Goal: Information Seeking & Learning: Learn about a topic

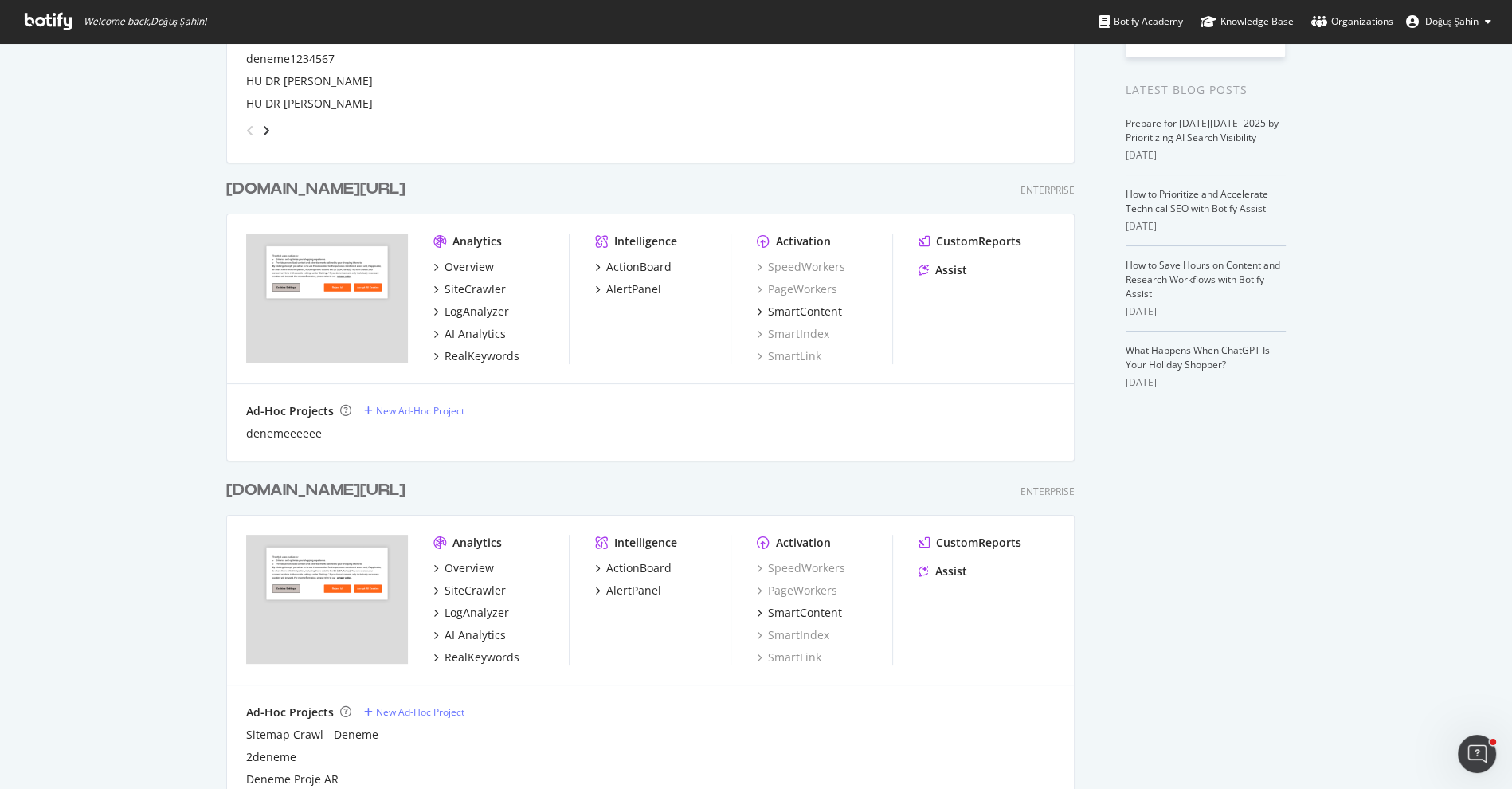
scroll to position [442, 0]
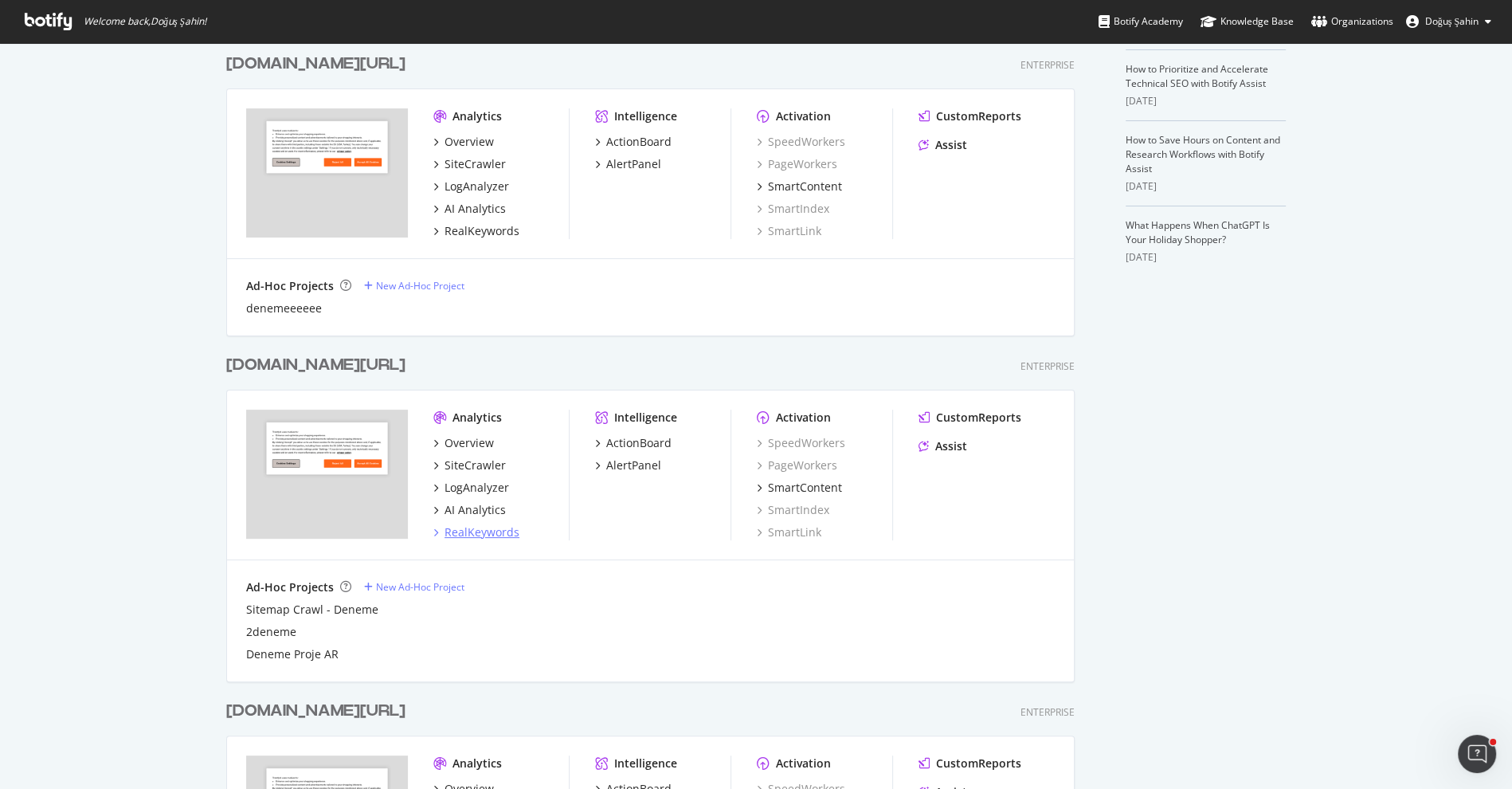
click at [492, 535] on div "RealKeywords" at bounding box center [482, 531] width 75 height 16
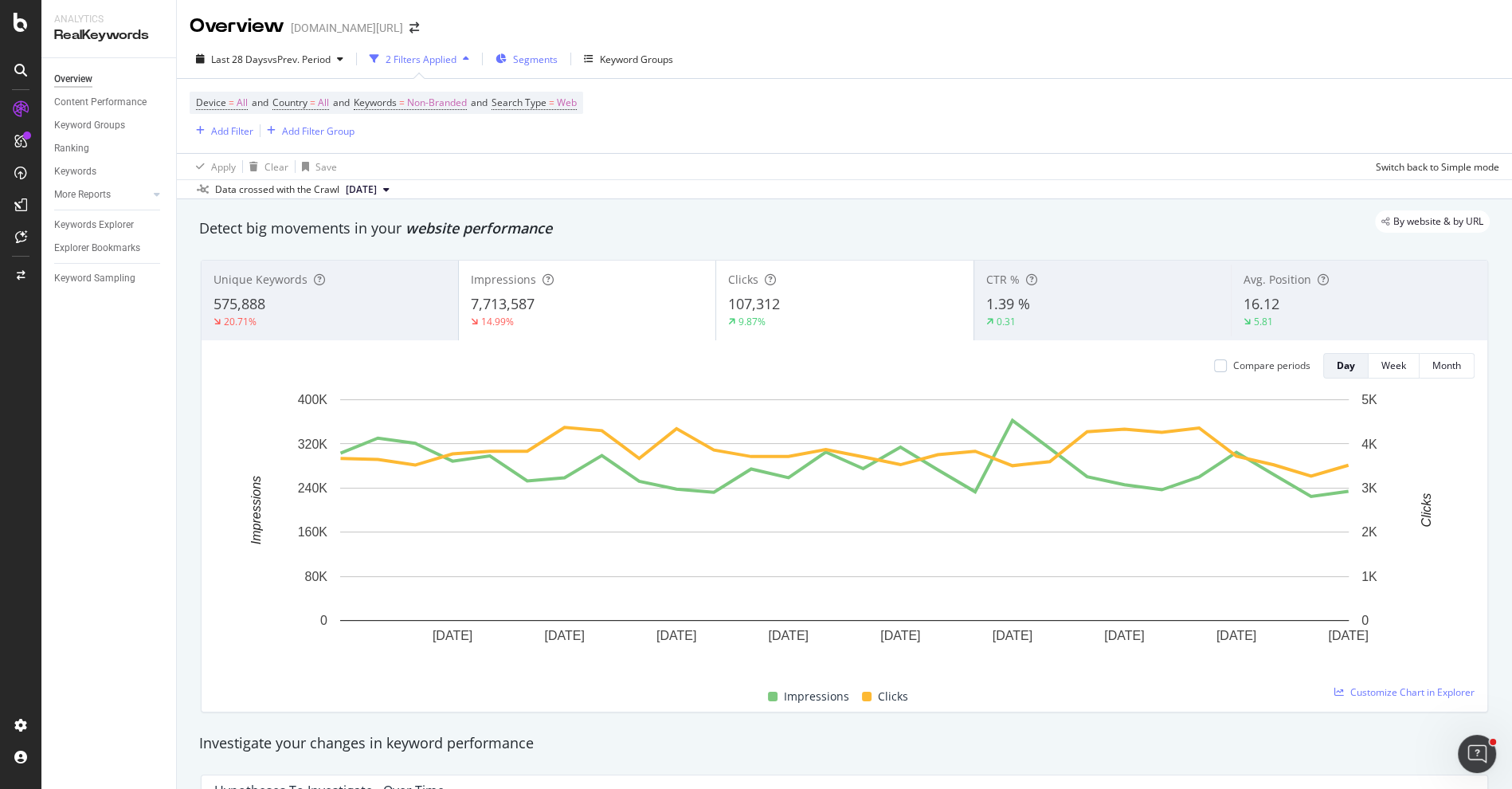
click at [510, 62] on div "Segments" at bounding box center [526, 59] width 62 height 24
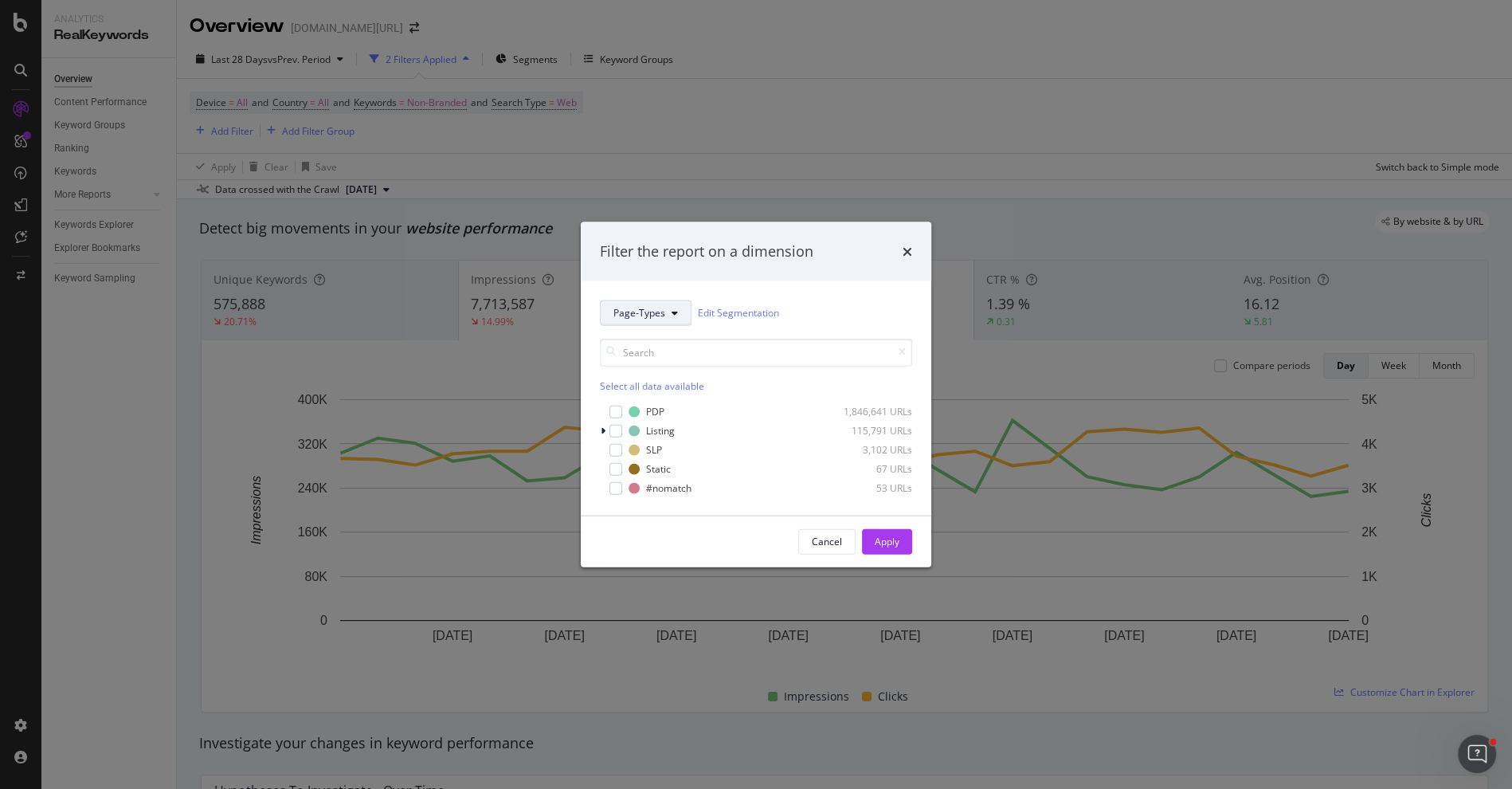
click at [633, 316] on span "Page-Types" at bounding box center [640, 312] width 52 height 13
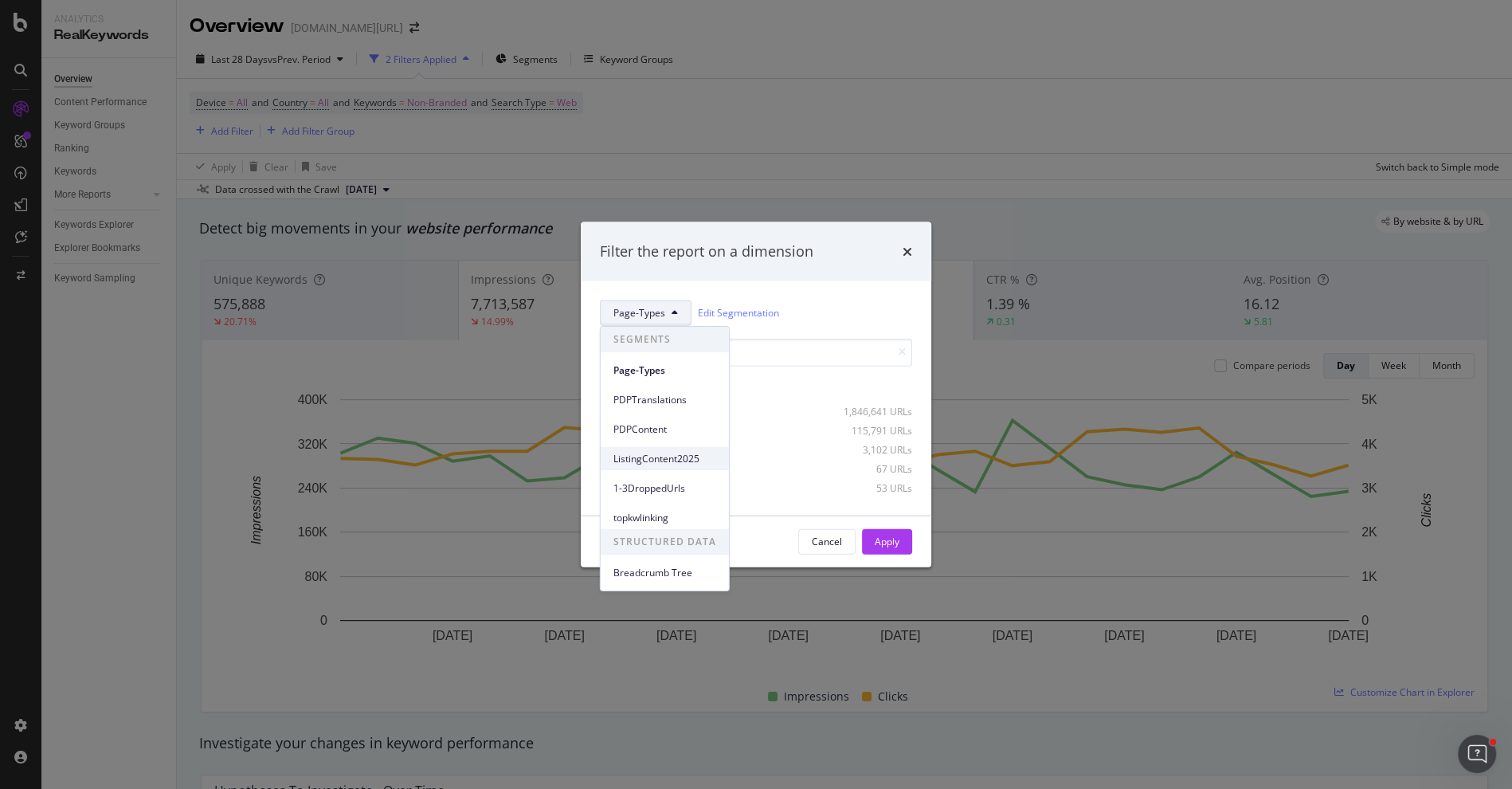
click at [649, 466] on div "ListingContent2025" at bounding box center [665, 458] width 128 height 24
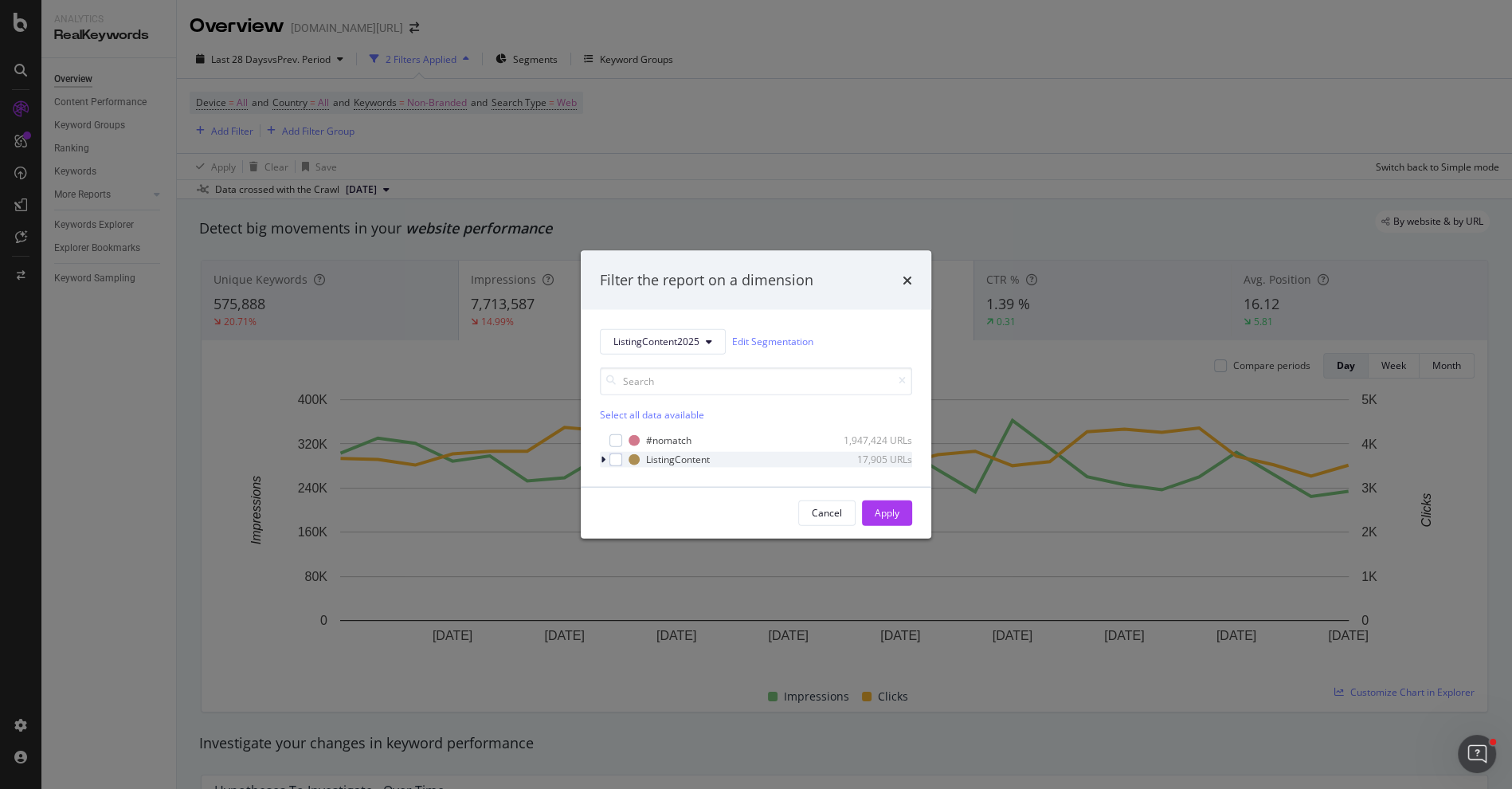
click at [604, 456] on icon "modal" at bounding box center [604, 458] width 5 height 9
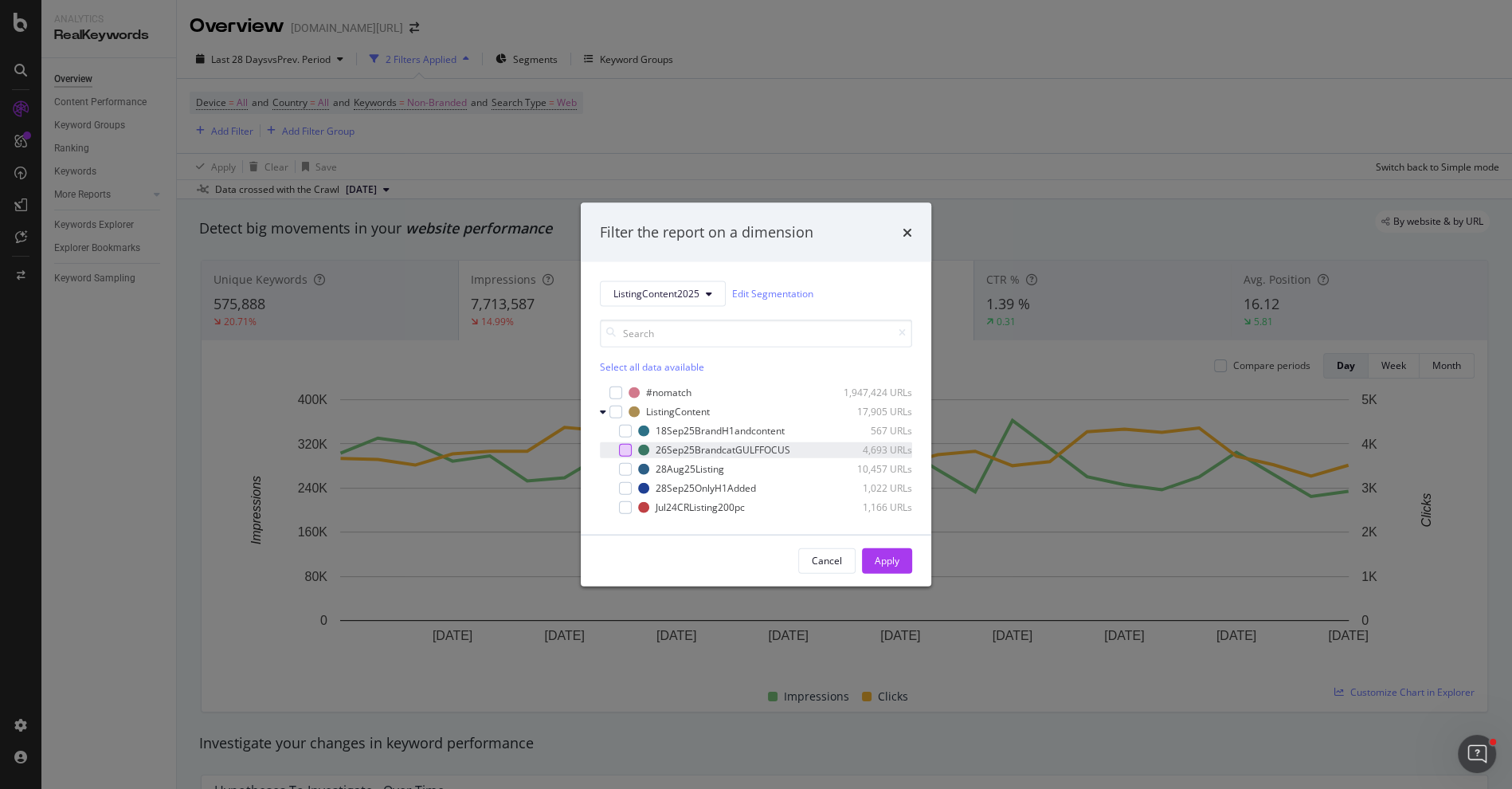
click at [624, 446] on div "modal" at bounding box center [625, 449] width 13 height 13
click at [905, 557] on button "Apply" at bounding box center [887, 560] width 50 height 25
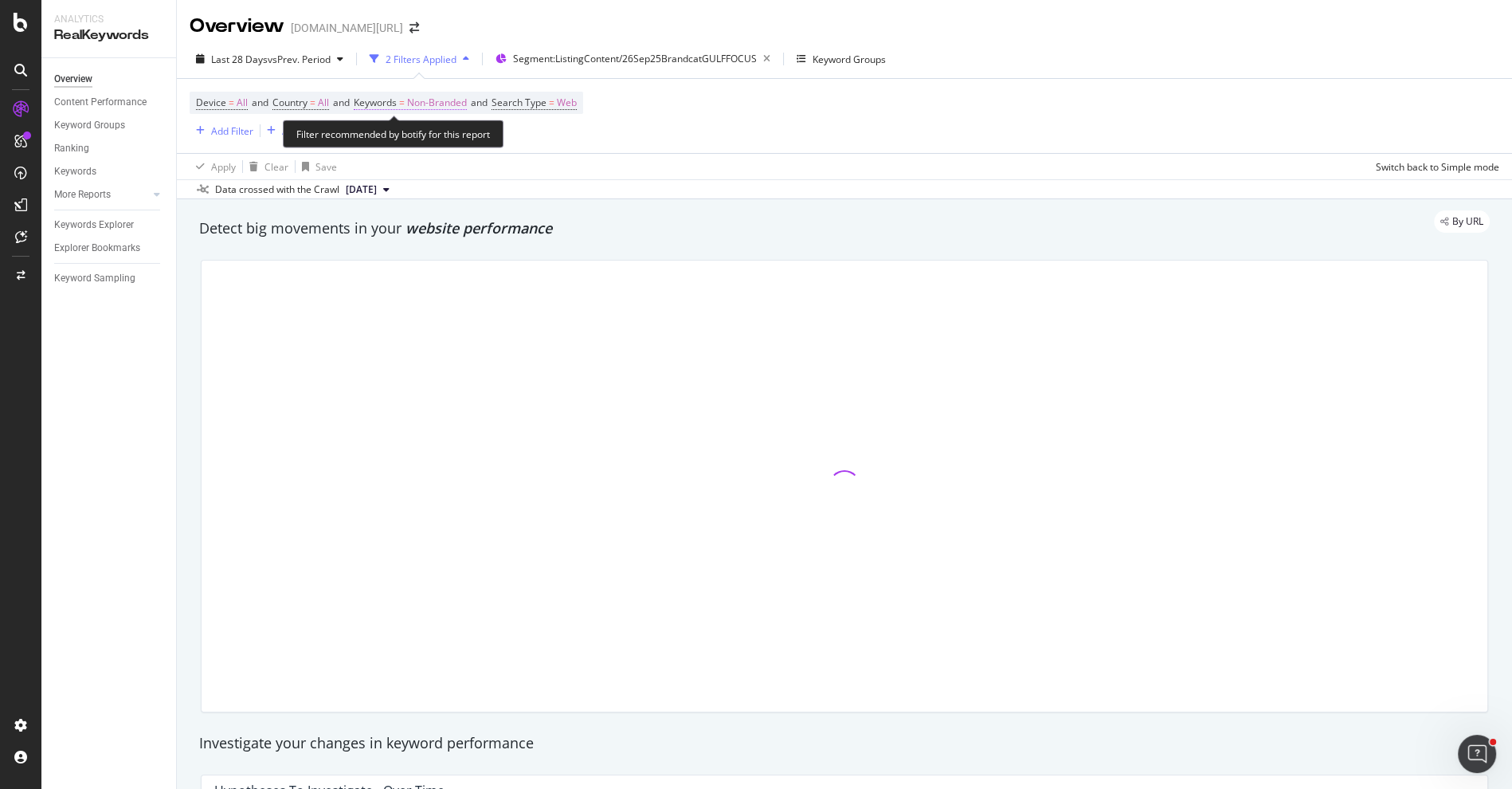
click at [436, 107] on span "Non-Branded" at bounding box center [437, 102] width 60 height 23
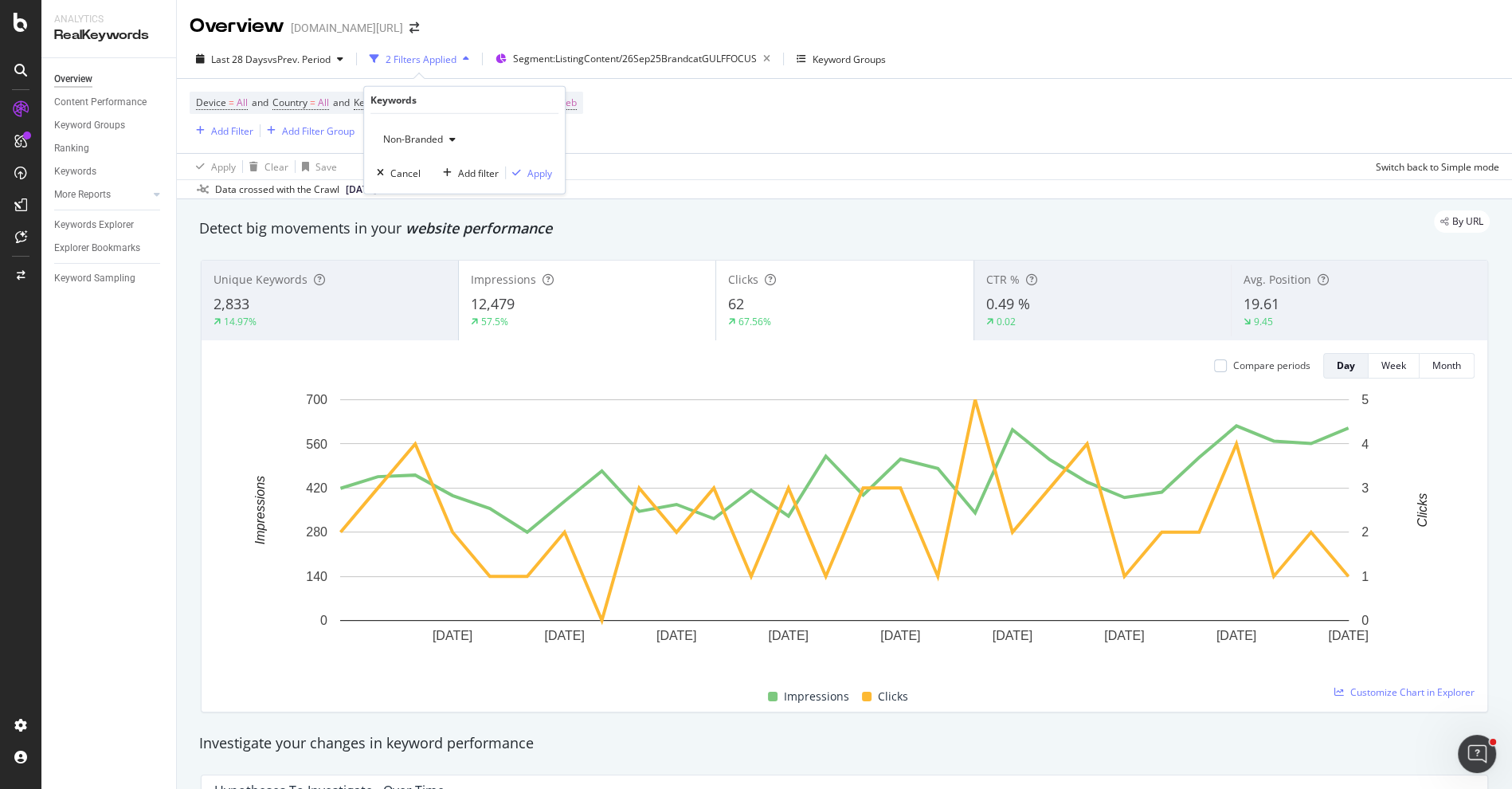
click at [430, 133] on span "Non-Branded" at bounding box center [410, 139] width 66 height 13
click at [445, 238] on span "Non-Branded & Anonymized queries" at bounding box center [472, 239] width 163 height 14
click at [548, 178] on div "Apply" at bounding box center [552, 172] width 24 height 13
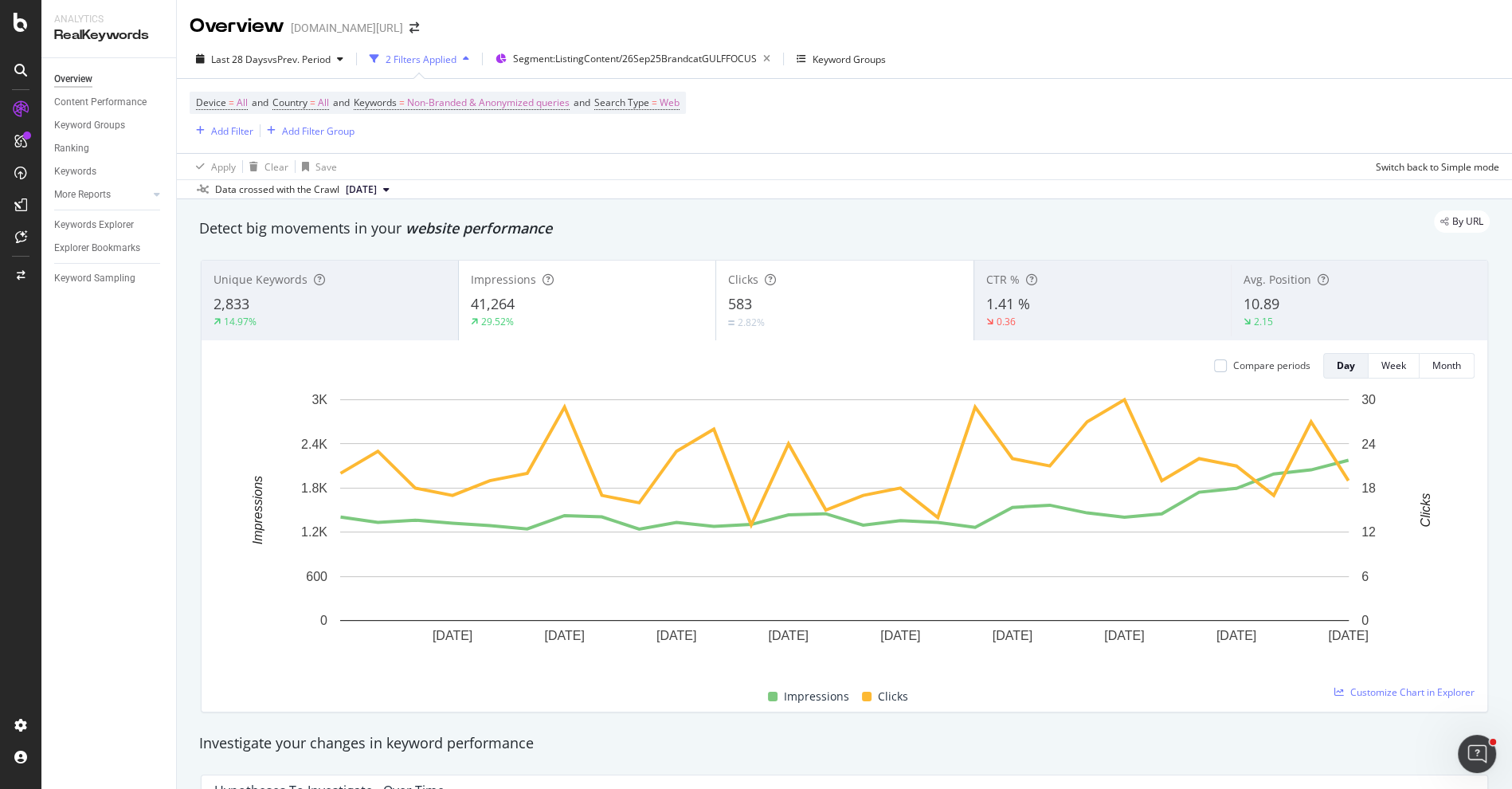
click at [311, 330] on div "Unique Keywords 2,833 14.97%" at bounding box center [330, 300] width 257 height 71
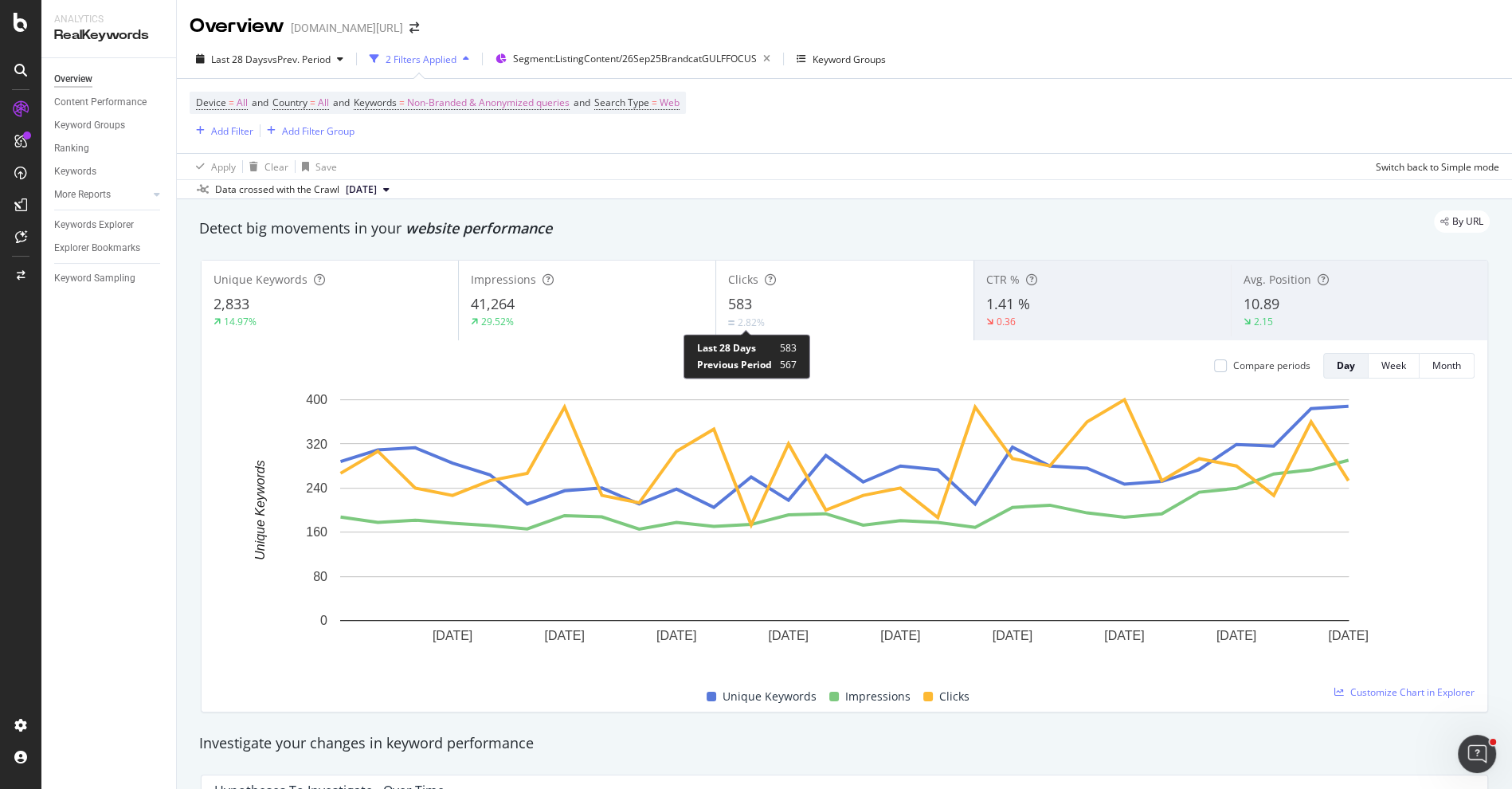
click at [780, 316] on div "2.82%" at bounding box center [844, 322] width 233 height 15
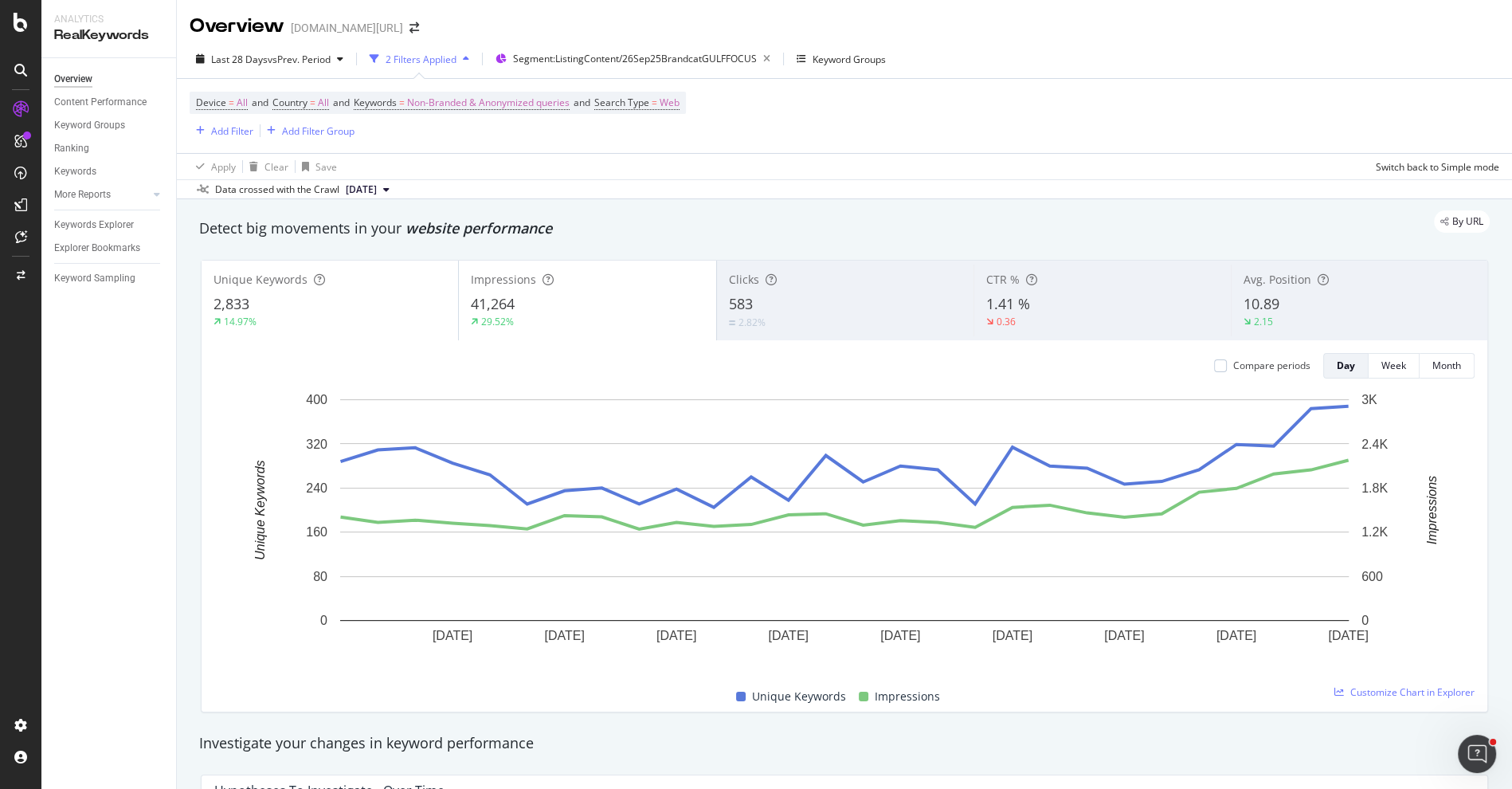
click at [797, 295] on div "583" at bounding box center [845, 304] width 233 height 21
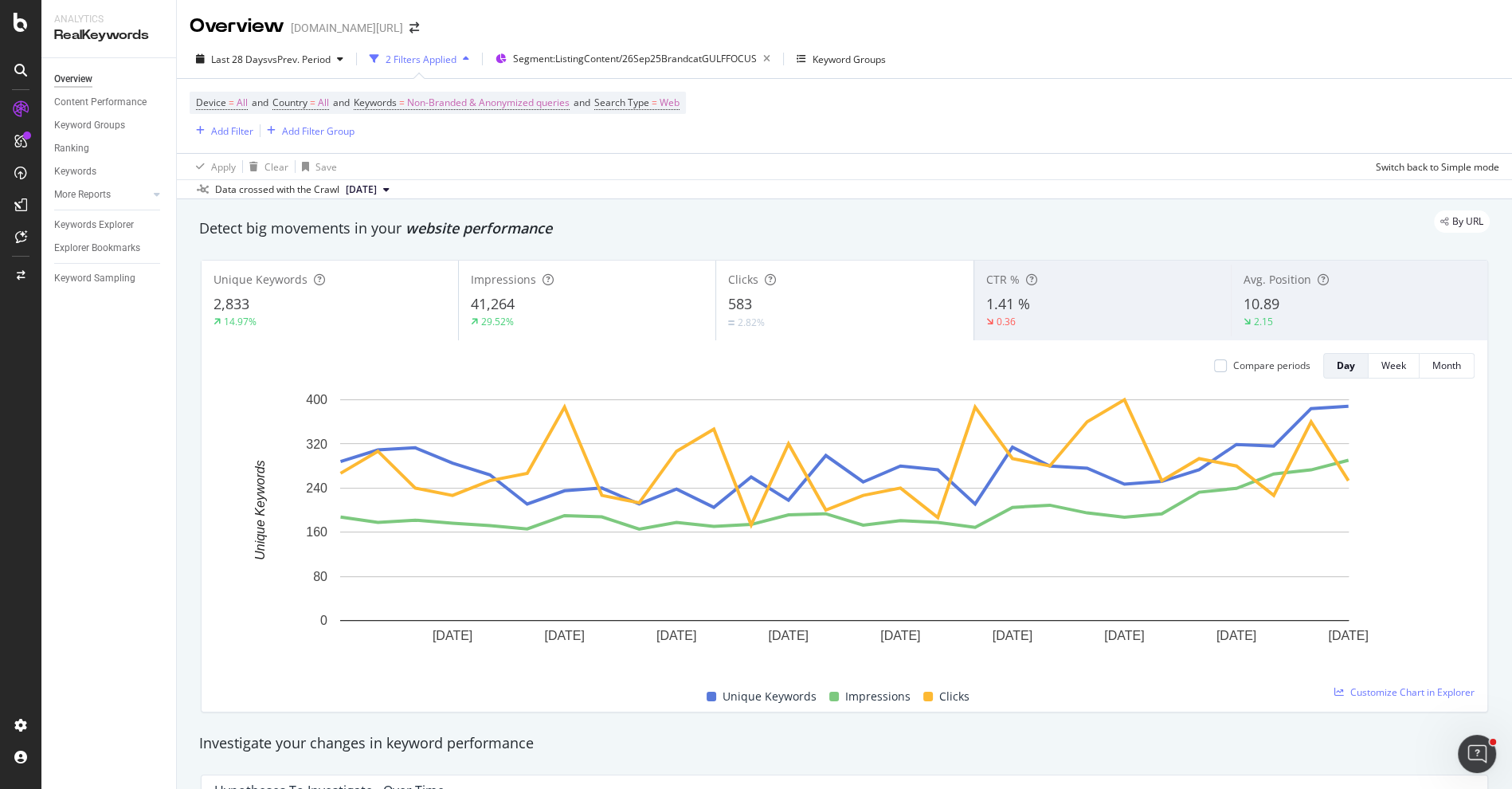
click at [797, 295] on div "583" at bounding box center [844, 304] width 233 height 21
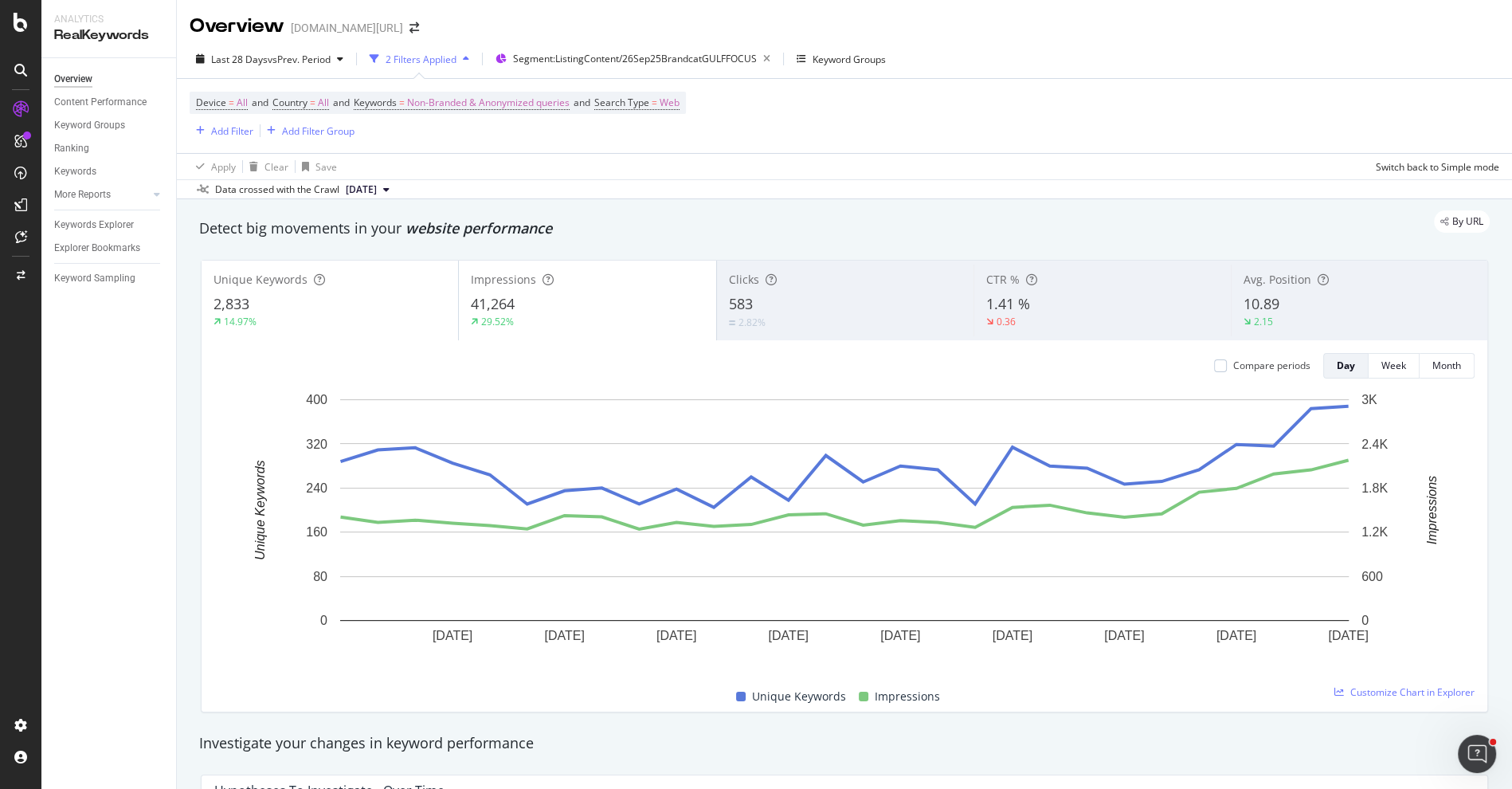
click at [817, 321] on div "2.82%" at bounding box center [845, 322] width 233 height 15
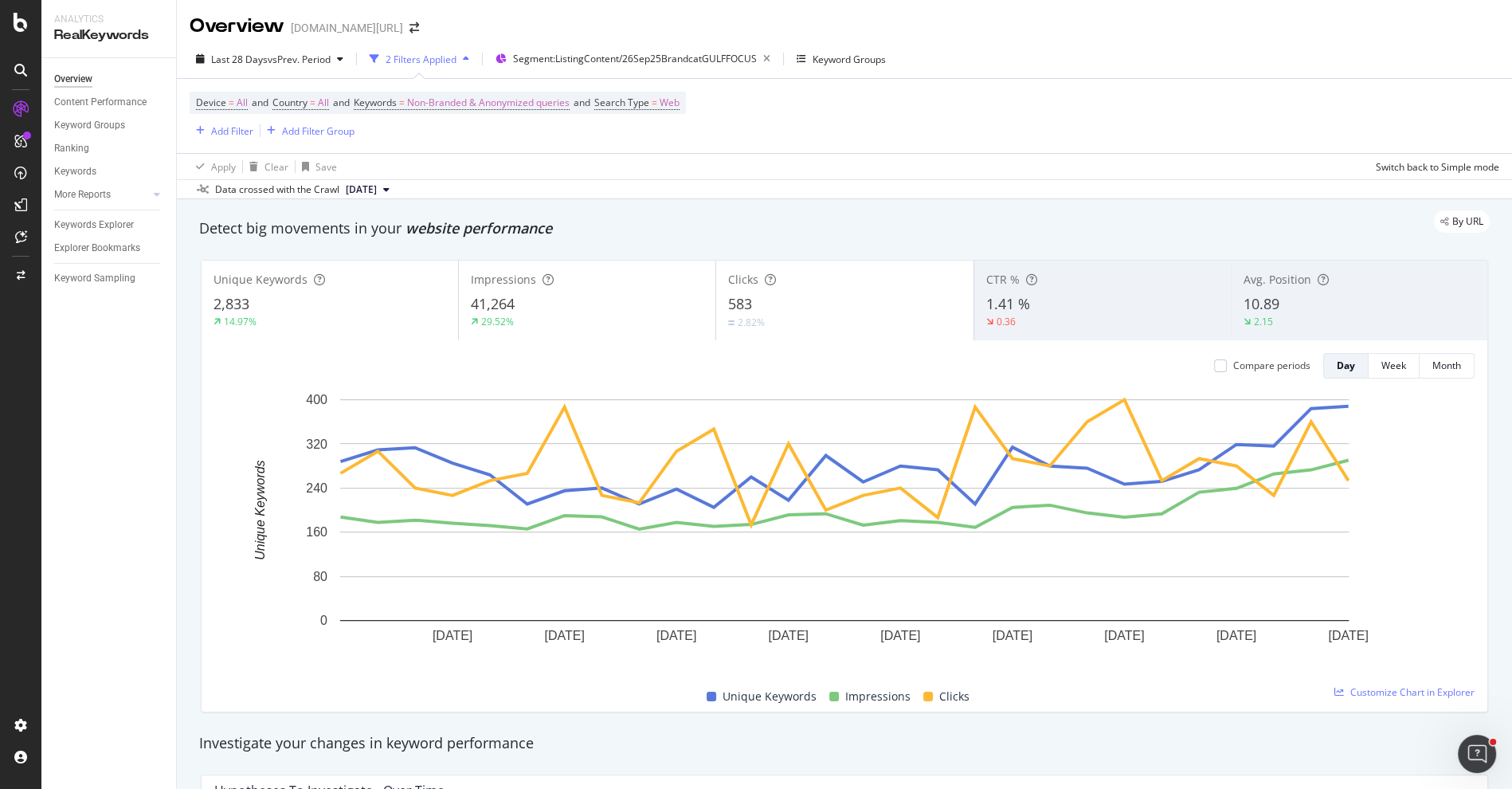
click at [829, 287] on div "Clicks 583 2.82%" at bounding box center [845, 300] width 257 height 71
